Goal: Find specific page/section: Find specific page/section

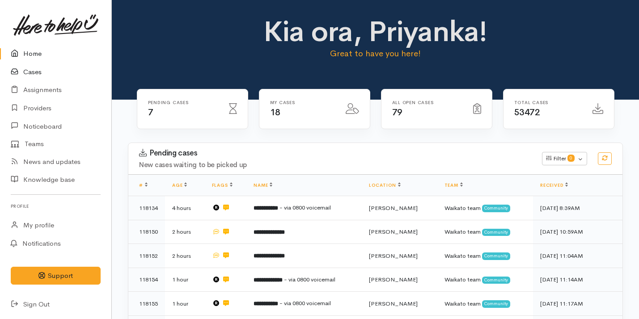
click at [31, 72] on link "Cases" at bounding box center [55, 72] width 111 height 18
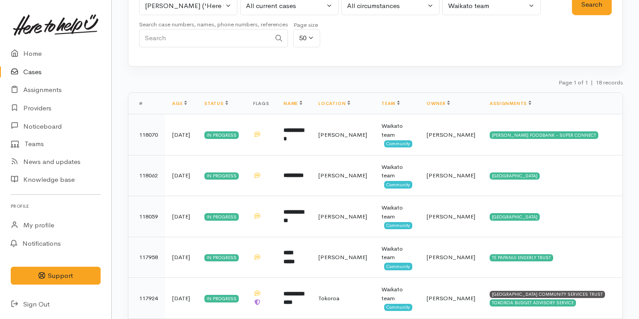
scroll to position [73, 0]
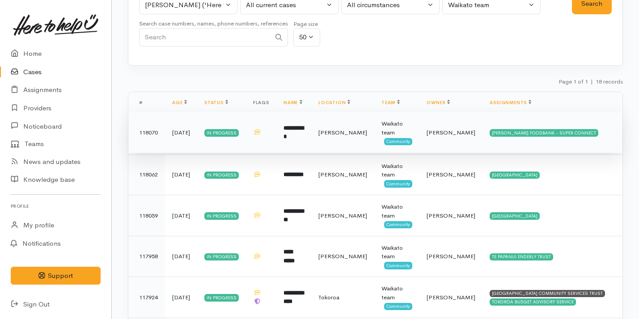
click at [338, 139] on td "[PERSON_NAME]" at bounding box center [342, 132] width 63 height 41
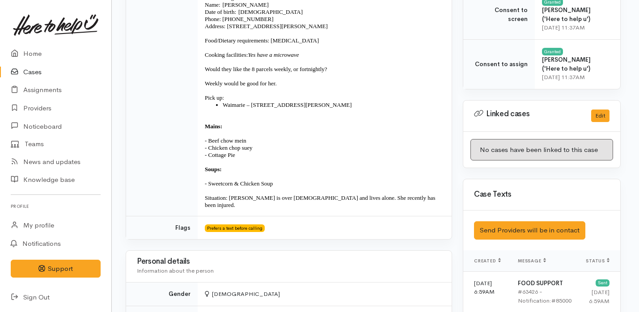
scroll to position [388, 2]
